Goal: Information Seeking & Learning: Learn about a topic

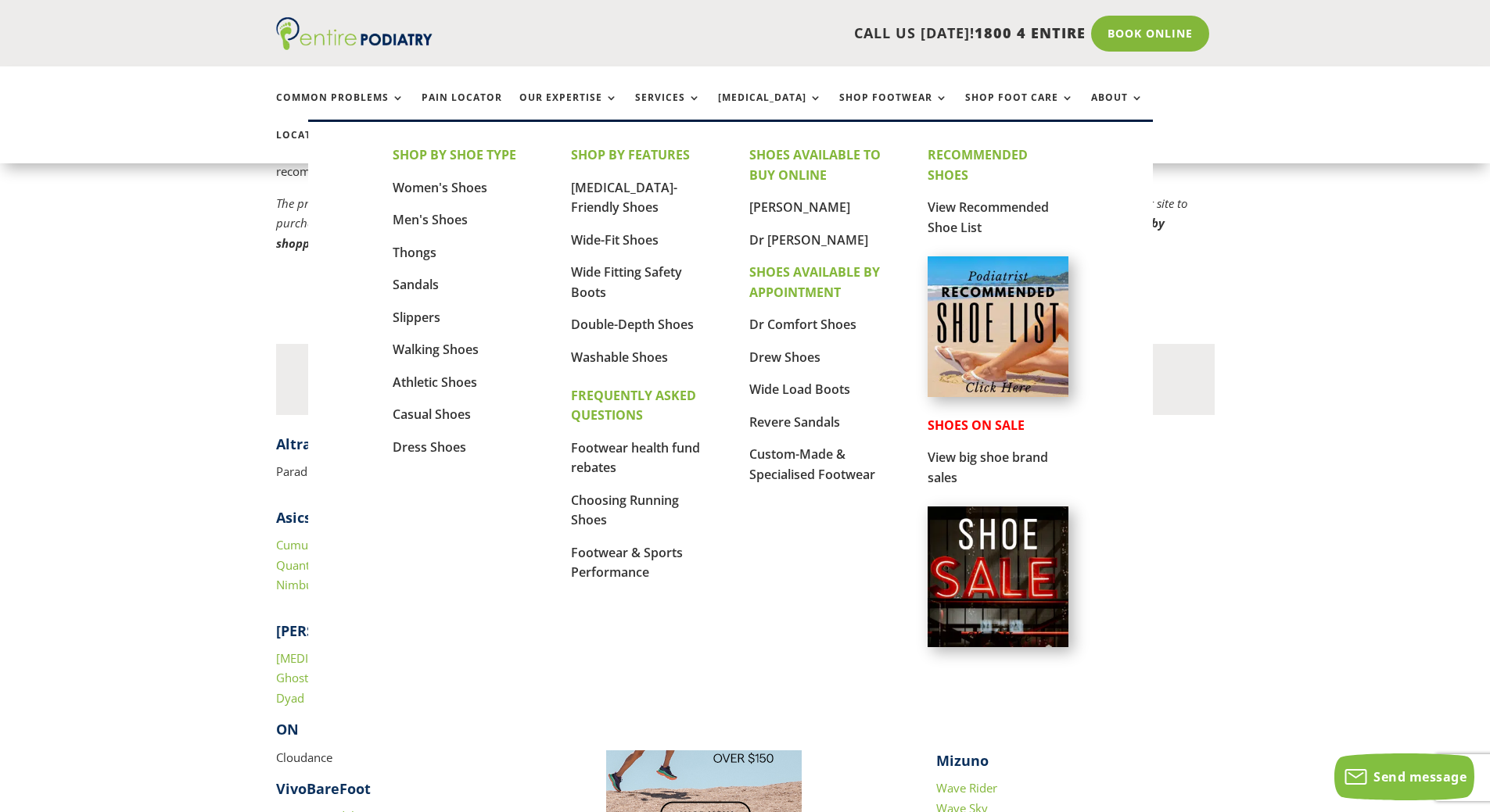
click at [983, 305] on img at bounding box center [998, 327] width 141 height 141
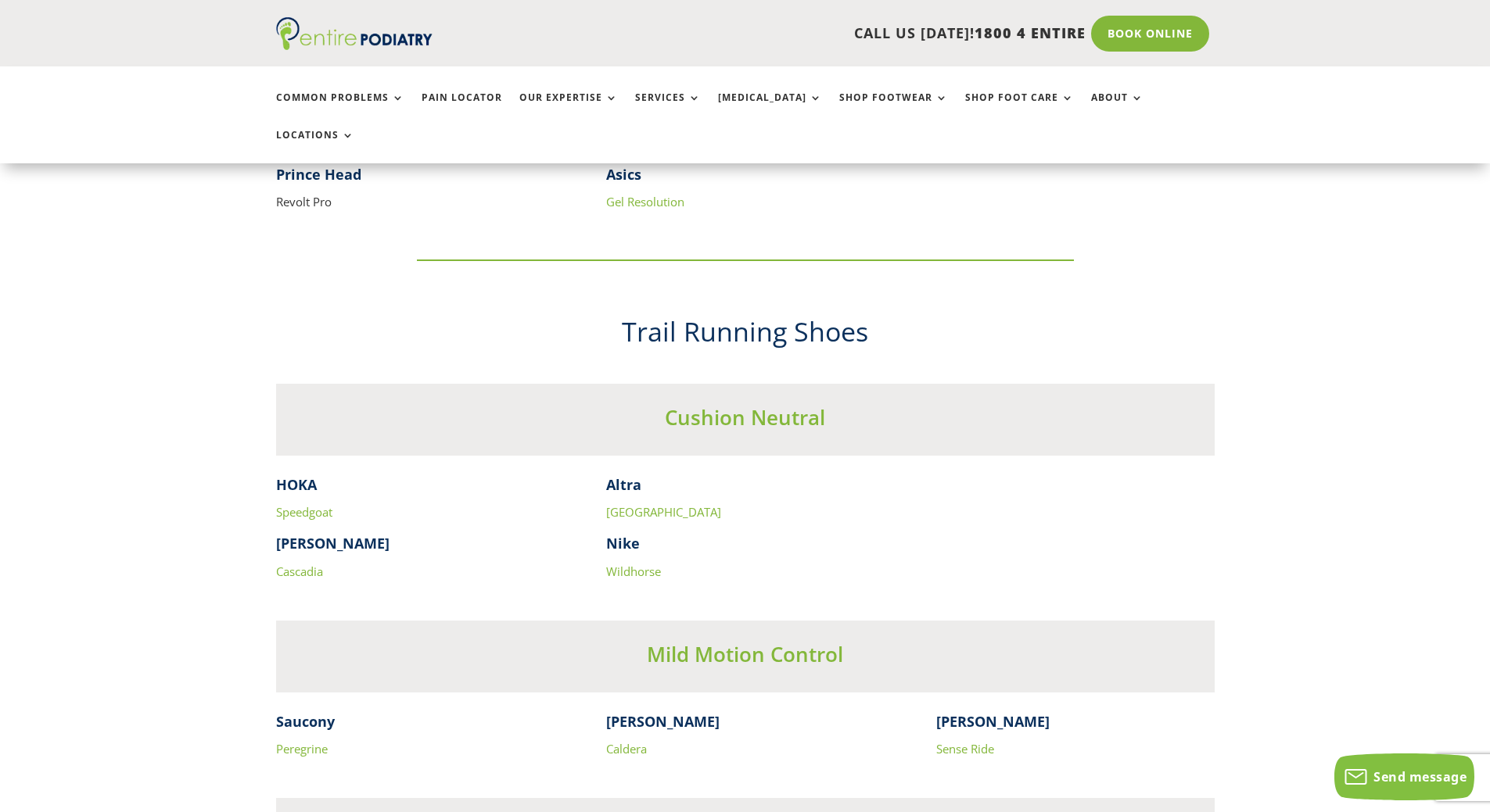
scroll to position [3881, 0]
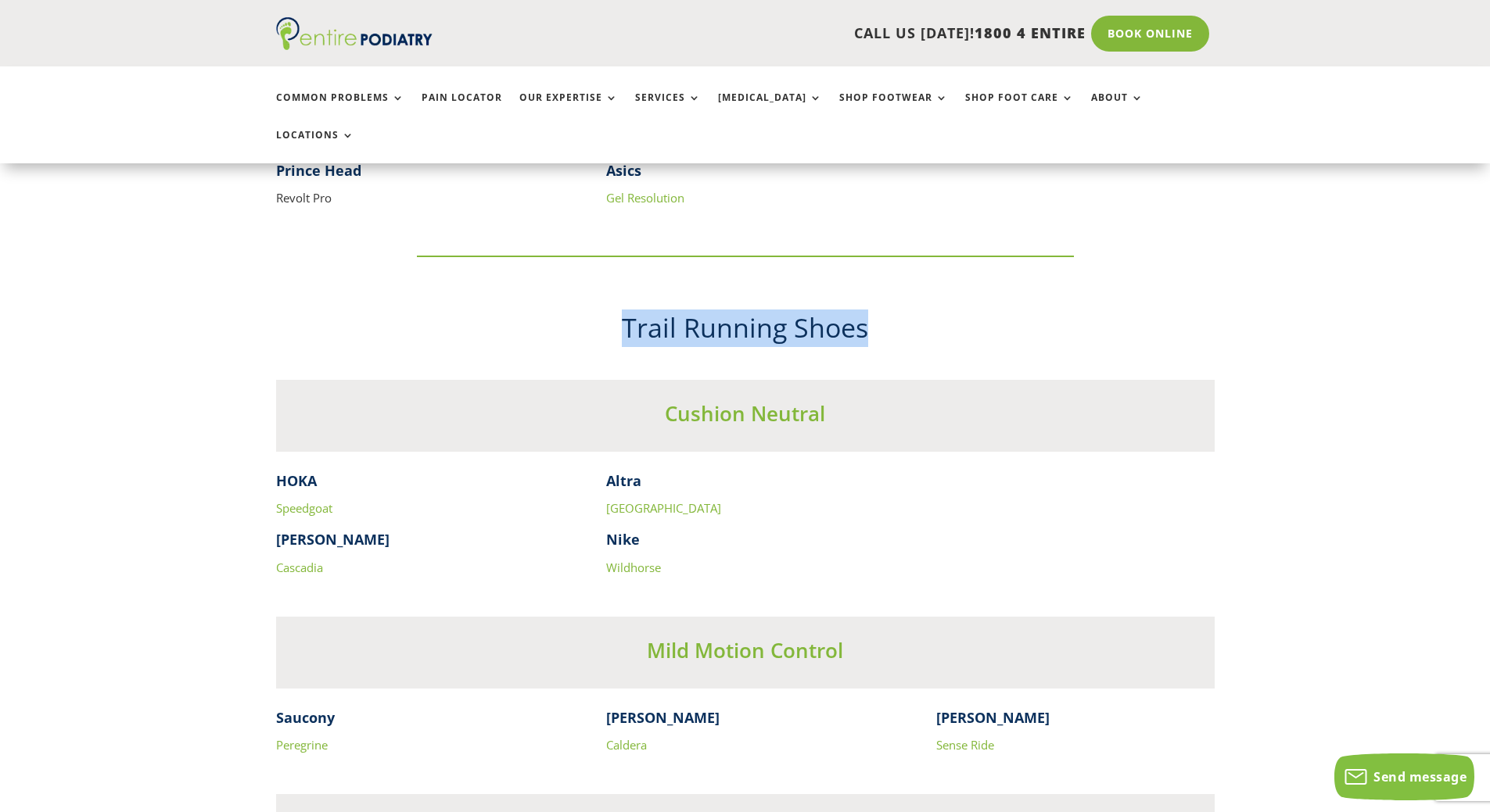
drag, startPoint x: 877, startPoint y: 304, endPoint x: 619, endPoint y: 283, distance: 258.9
click at [619, 310] on h2 "Trail Running Shoes" at bounding box center [745, 332] width 939 height 45
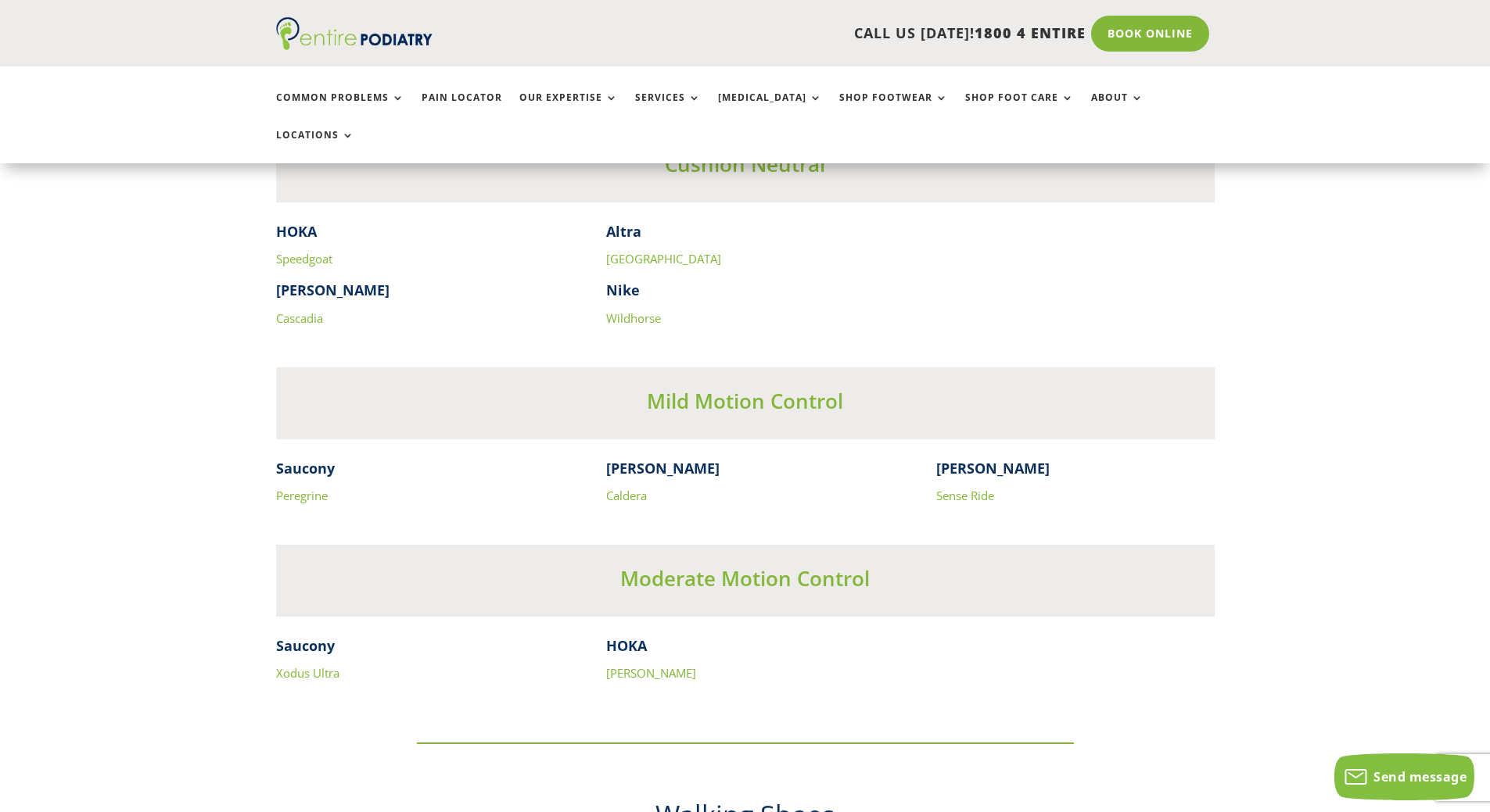
scroll to position [4131, 0]
click at [630, 386] on h3 "Mild Motion Control" at bounding box center [745, 404] width 939 height 36
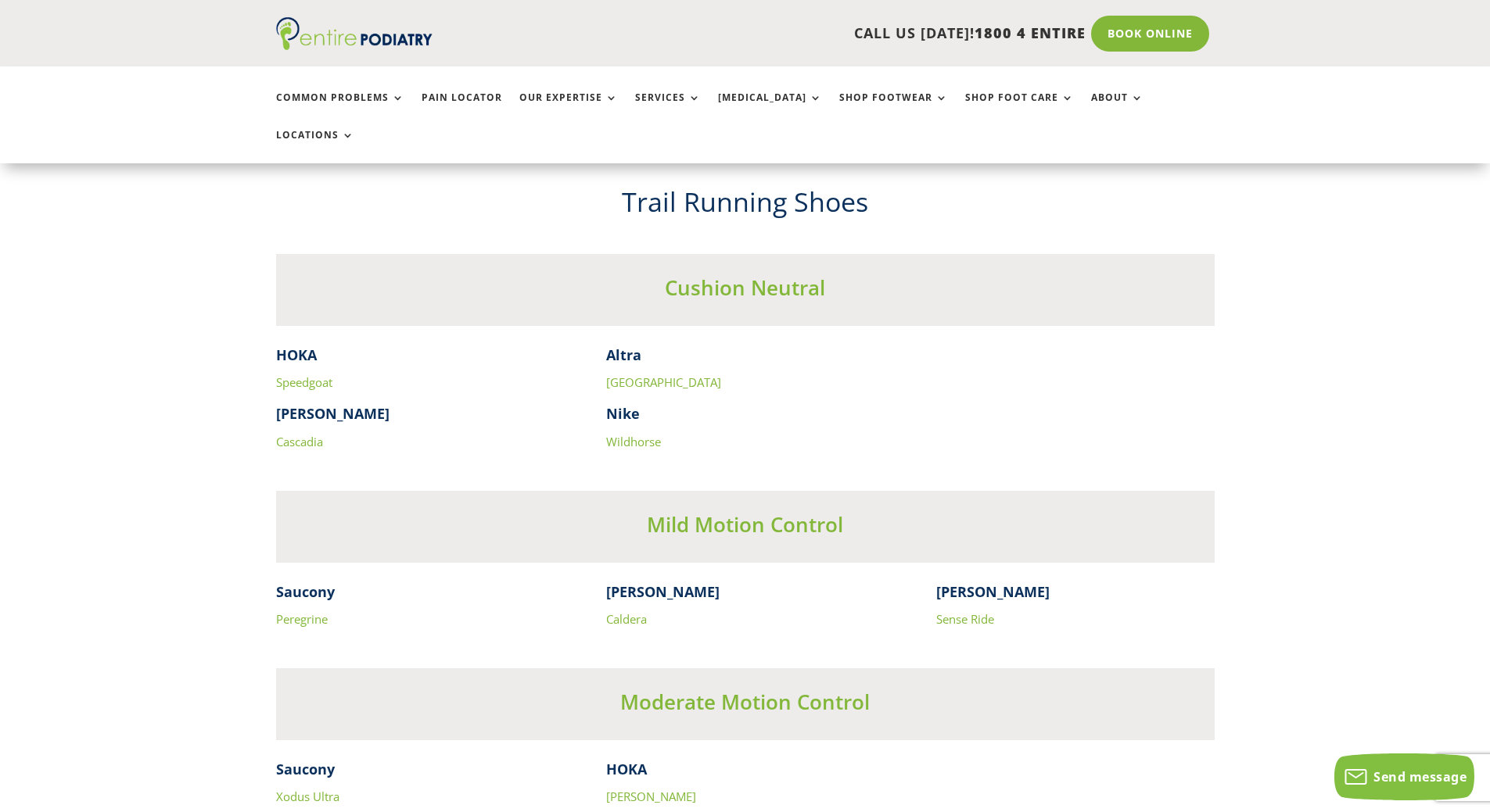
scroll to position [4006, 0]
click at [293, 375] on link "Speedgoat" at bounding box center [304, 383] width 57 height 15
